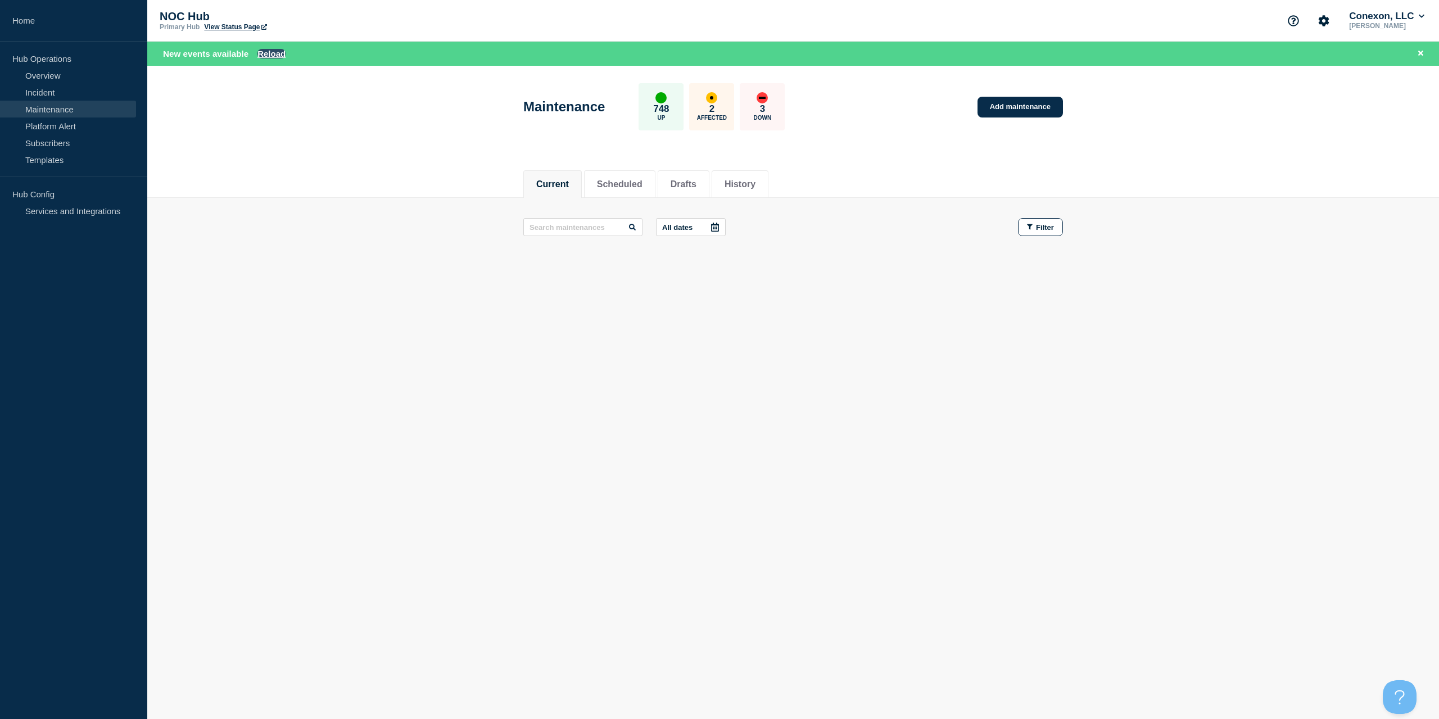
click at [276, 53] on button "Reload" at bounding box center [271, 54] width 28 height 10
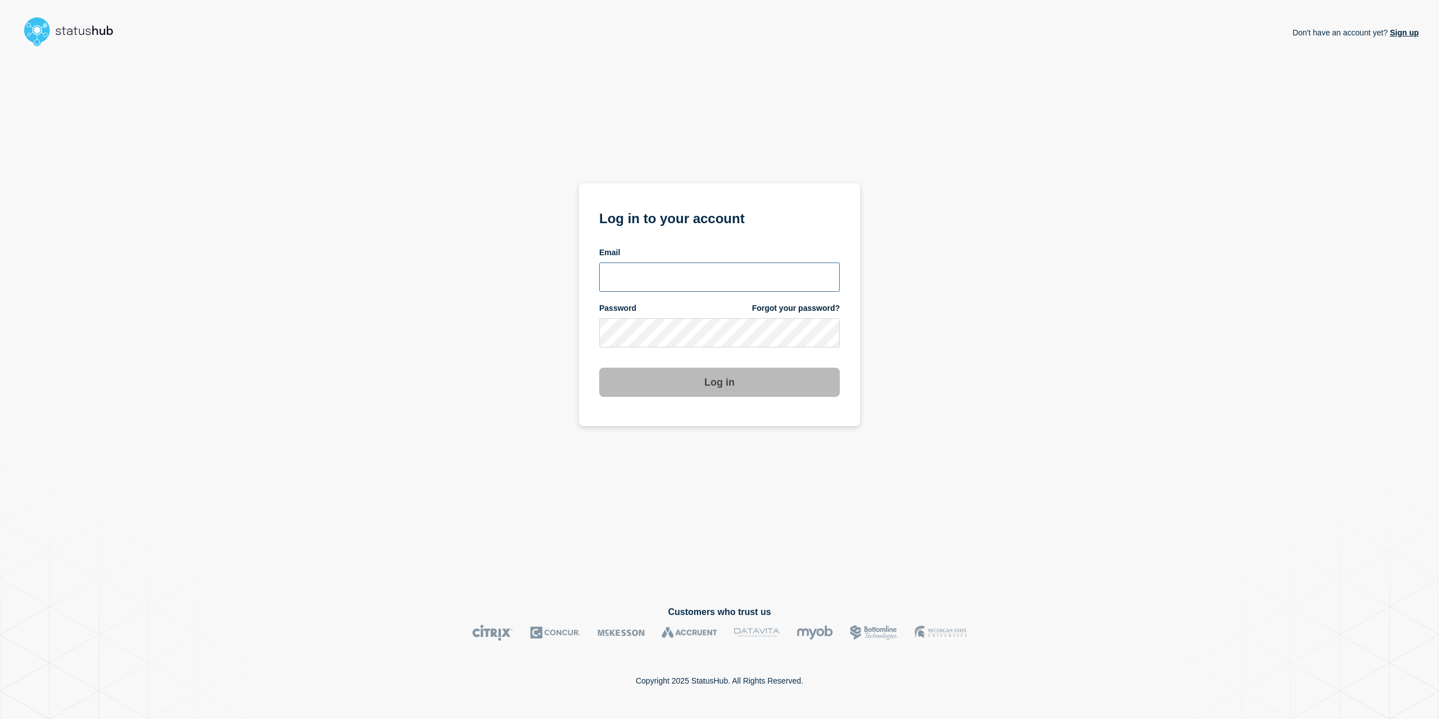
click at [696, 285] on input "email input" at bounding box center [719, 276] width 241 height 29
type input "[EMAIL_ADDRESS][PERSON_NAME][DOMAIN_NAME]"
click at [599, 368] on button "Log in" at bounding box center [719, 382] width 241 height 29
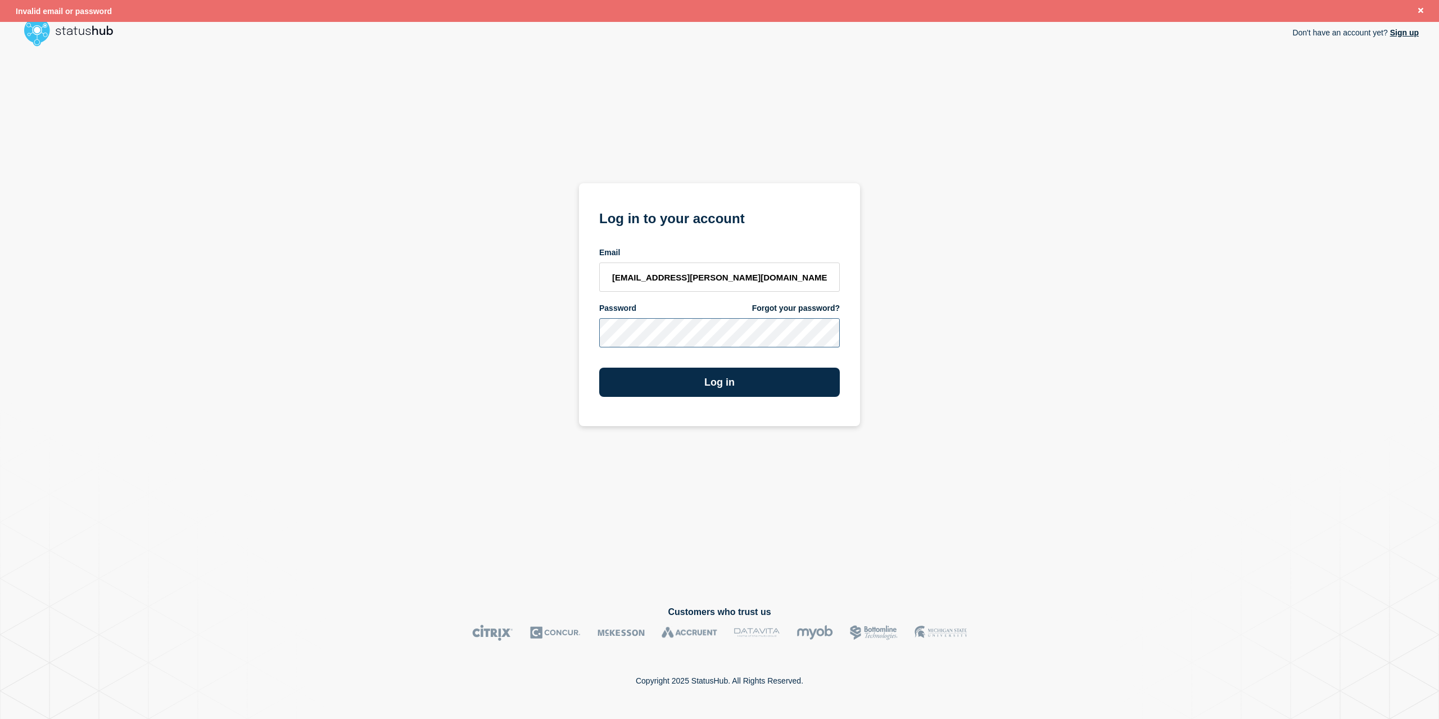
click at [425, 315] on div "Don't have an account yet? Sign up Log in to your account Email [EMAIL_ADDRESS]…" at bounding box center [719, 319] width 1398 height 537
click at [599, 368] on button "Log in" at bounding box center [719, 382] width 241 height 29
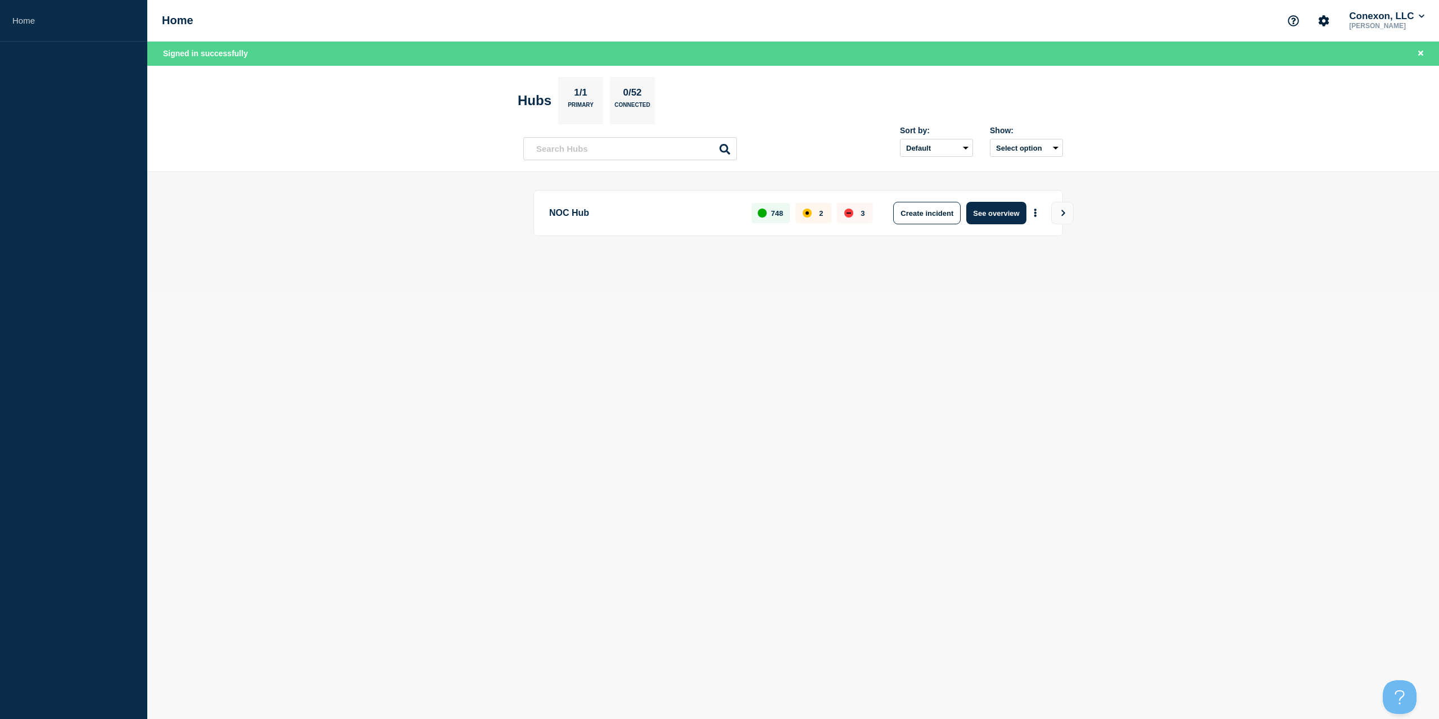
click at [981, 203] on button "See overview" at bounding box center [996, 213] width 60 height 22
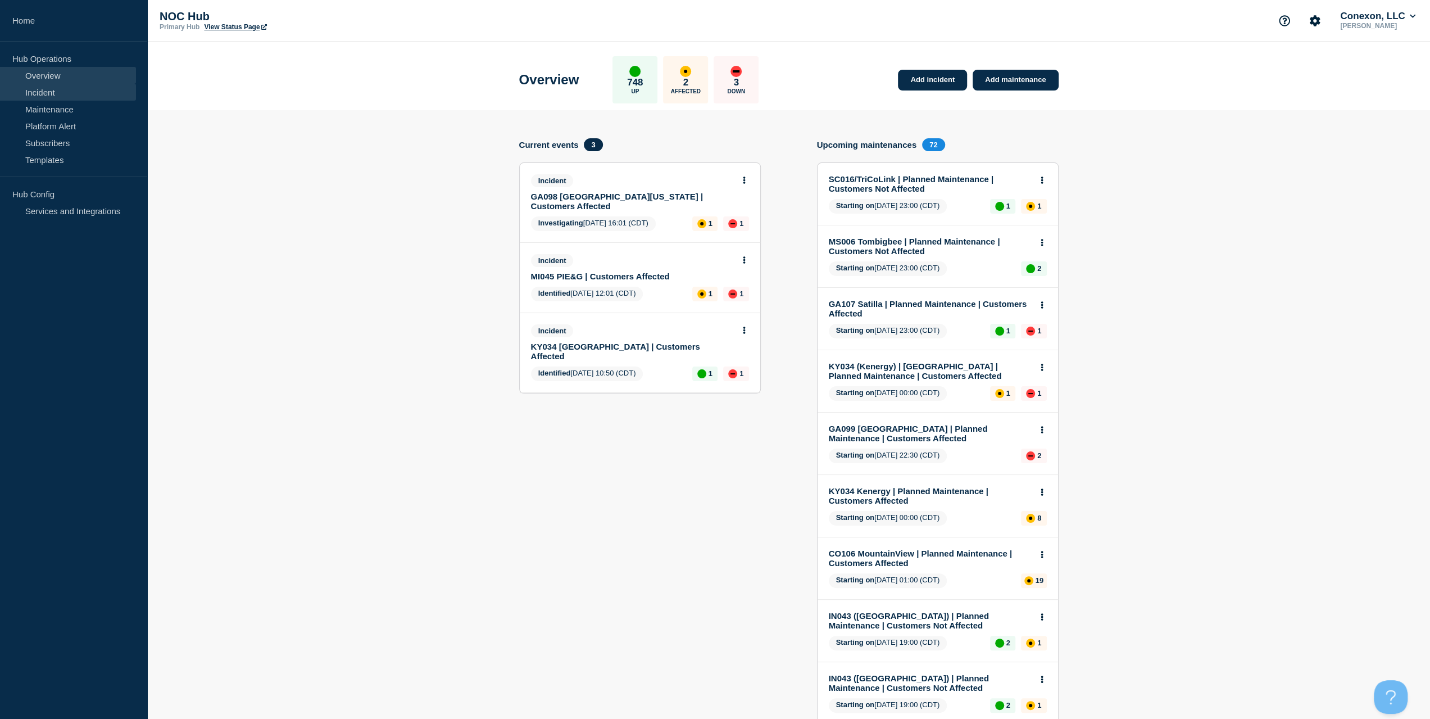
click at [55, 94] on link "Incident" at bounding box center [68, 92] width 136 height 17
